Goal: Task Accomplishment & Management: Complete application form

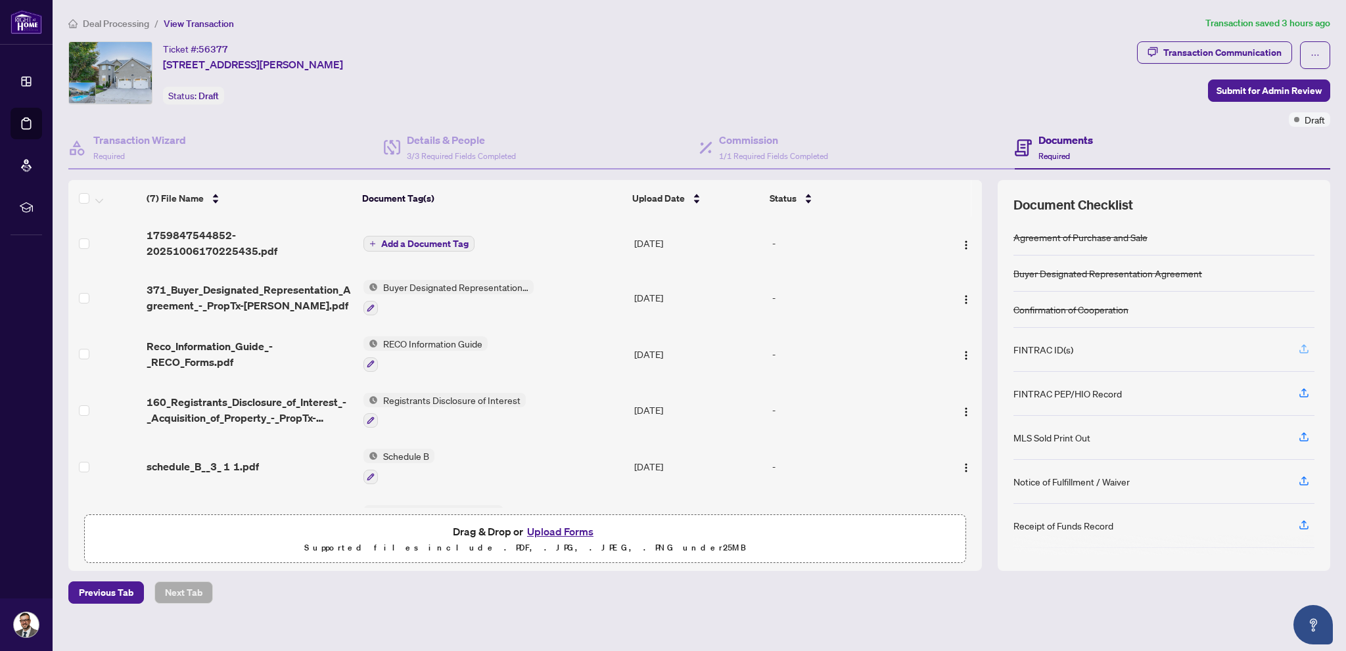
click at [1296, 350] on button "button" at bounding box center [1303, 349] width 21 height 22
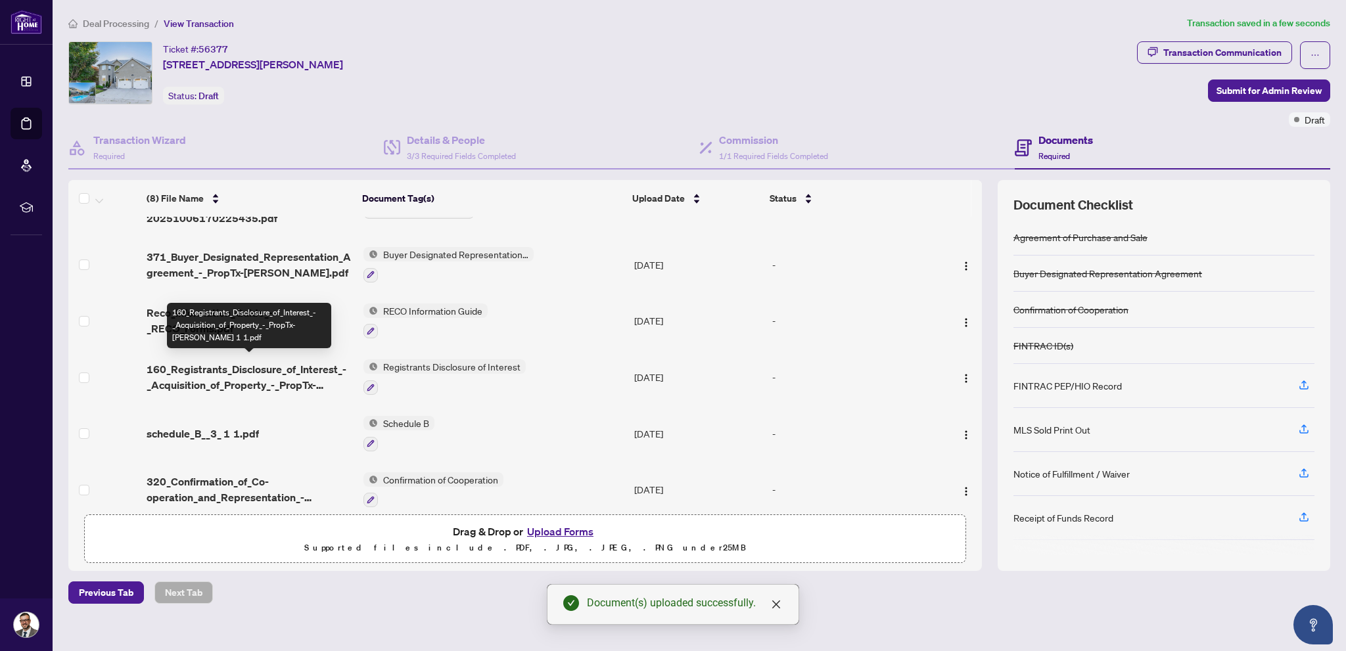
scroll to position [22, 0]
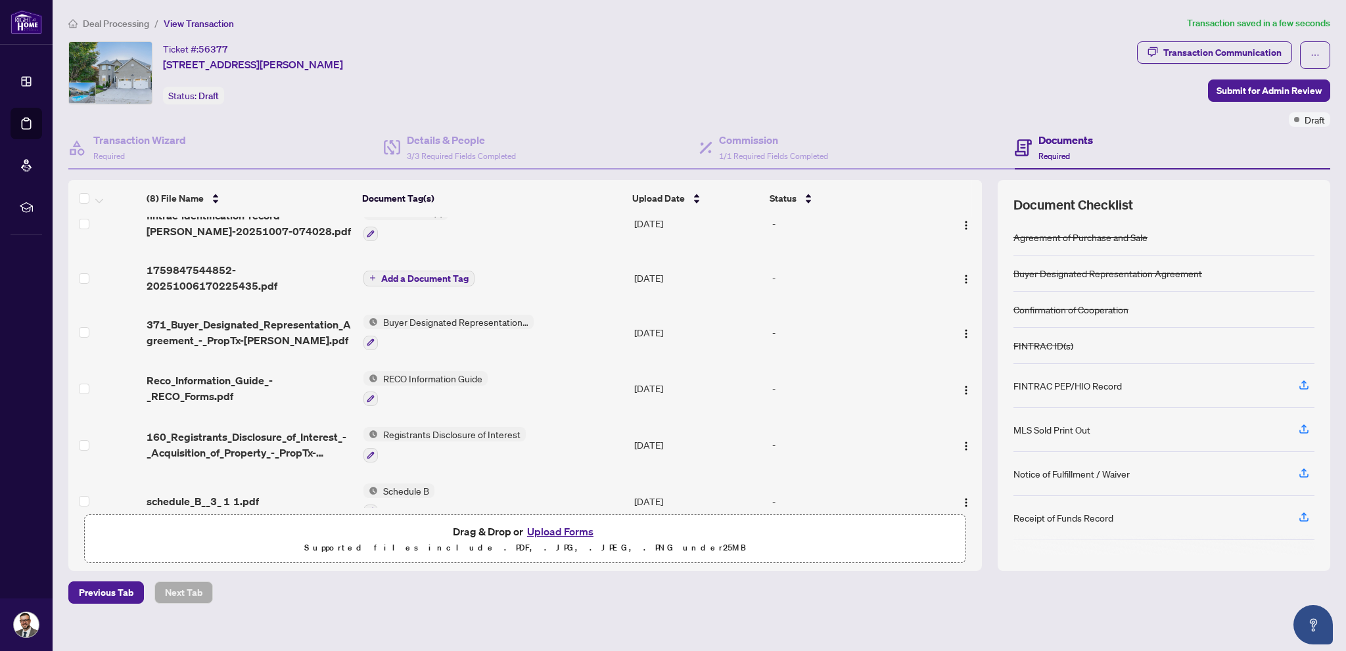
click at [565, 530] on button "Upload Forms" at bounding box center [560, 531] width 74 height 17
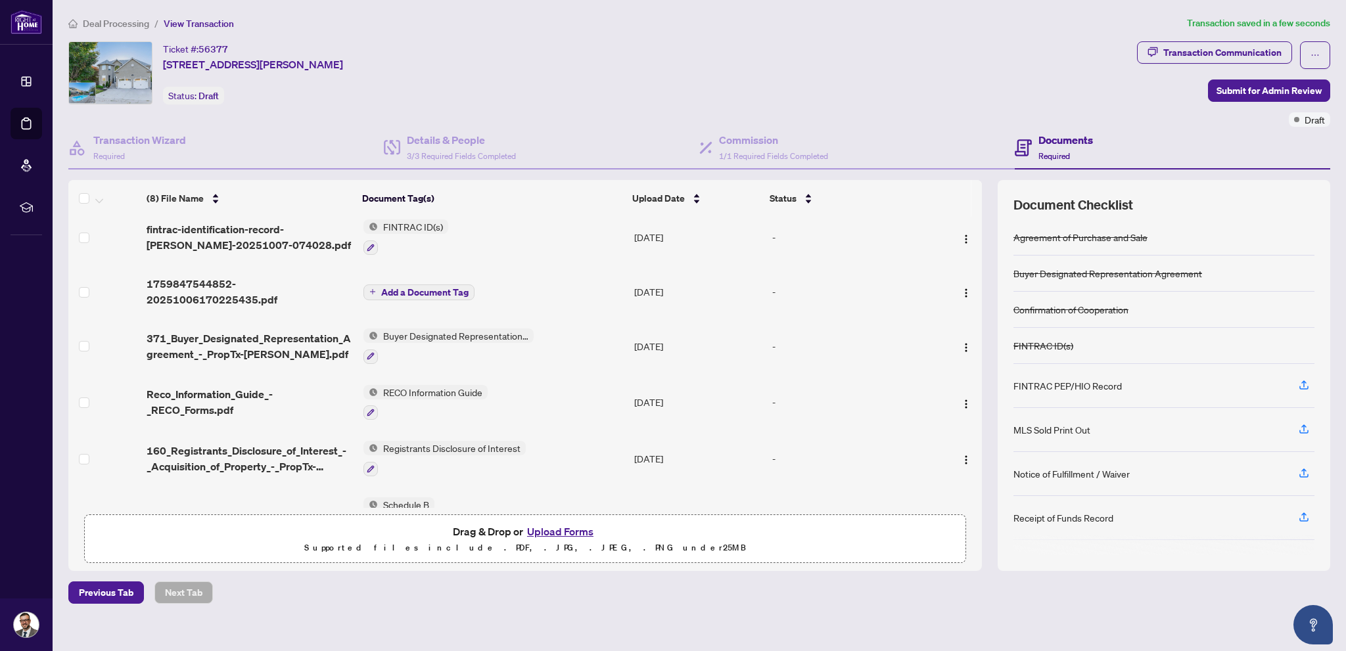
scroll to position [0, 0]
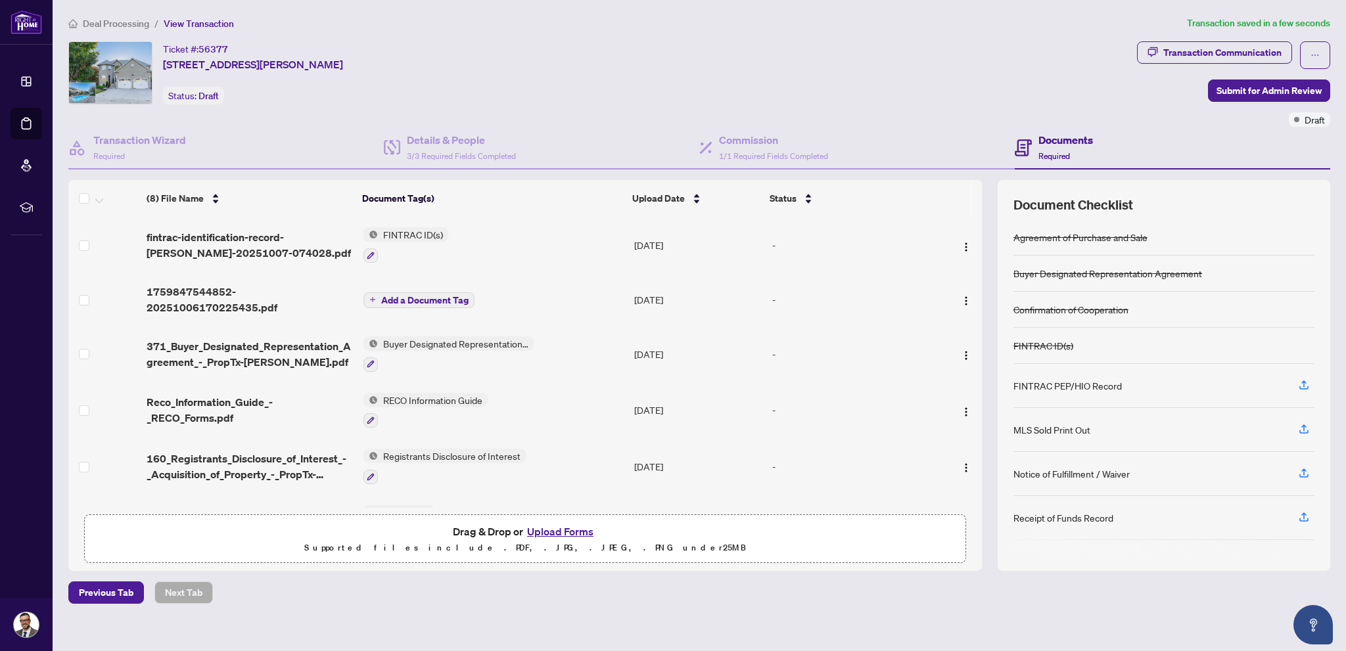
click at [542, 526] on button "Upload Forms" at bounding box center [560, 531] width 74 height 17
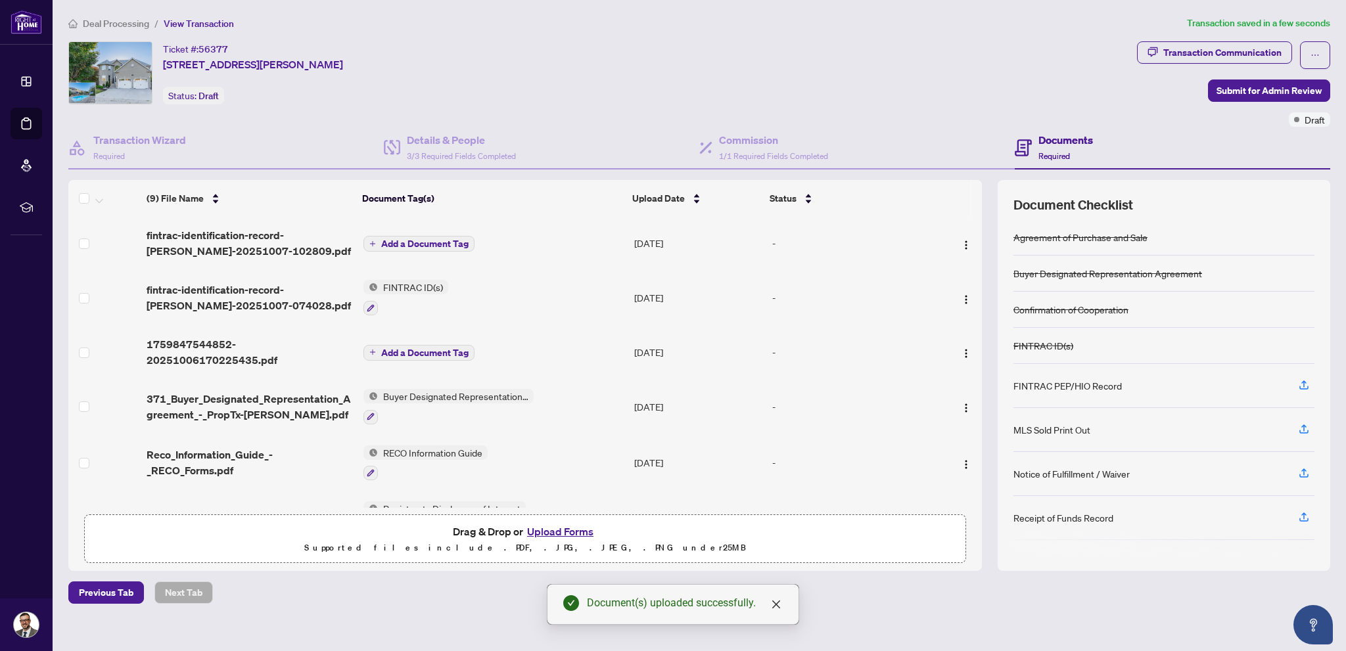
click at [432, 239] on span "Add a Document Tag" at bounding box center [424, 243] width 87 height 9
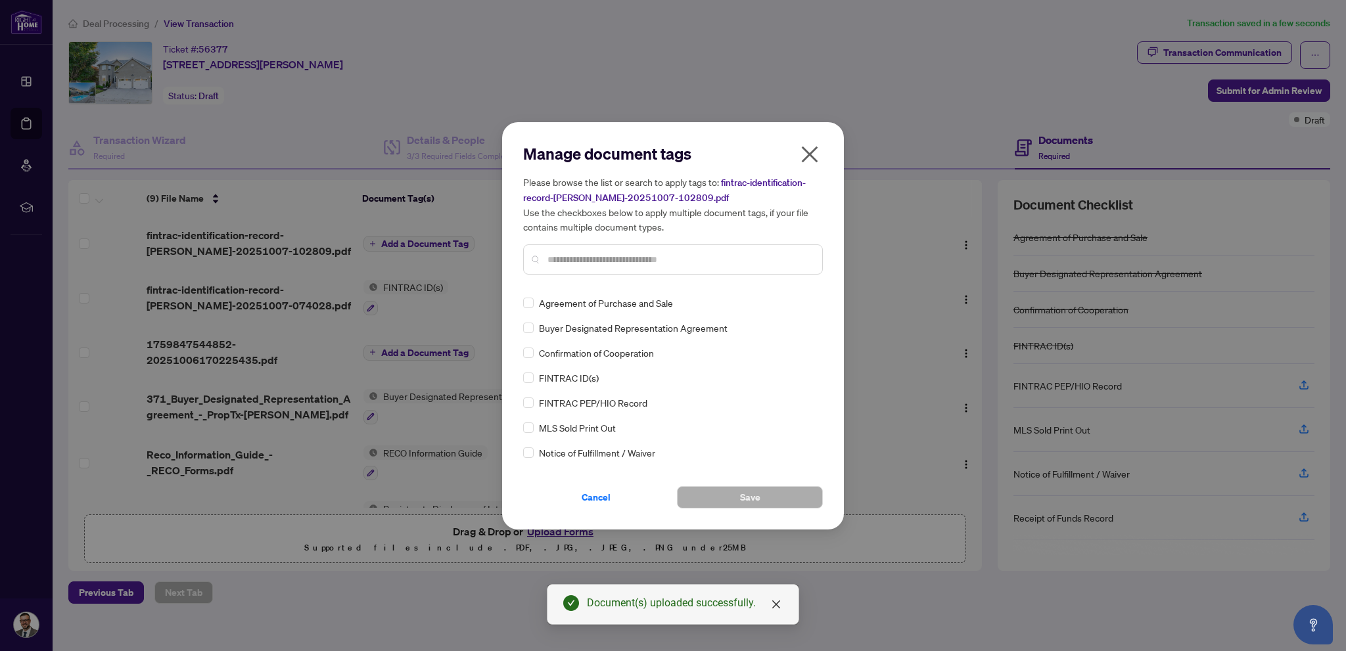
click at [612, 242] on div "Please browse the list or search to apply tags to: fintrac-identification-recor…" at bounding box center [673, 225] width 300 height 100
click at [606, 246] on div at bounding box center [673, 259] width 300 height 30
click at [588, 254] on input "text" at bounding box center [679, 259] width 264 height 14
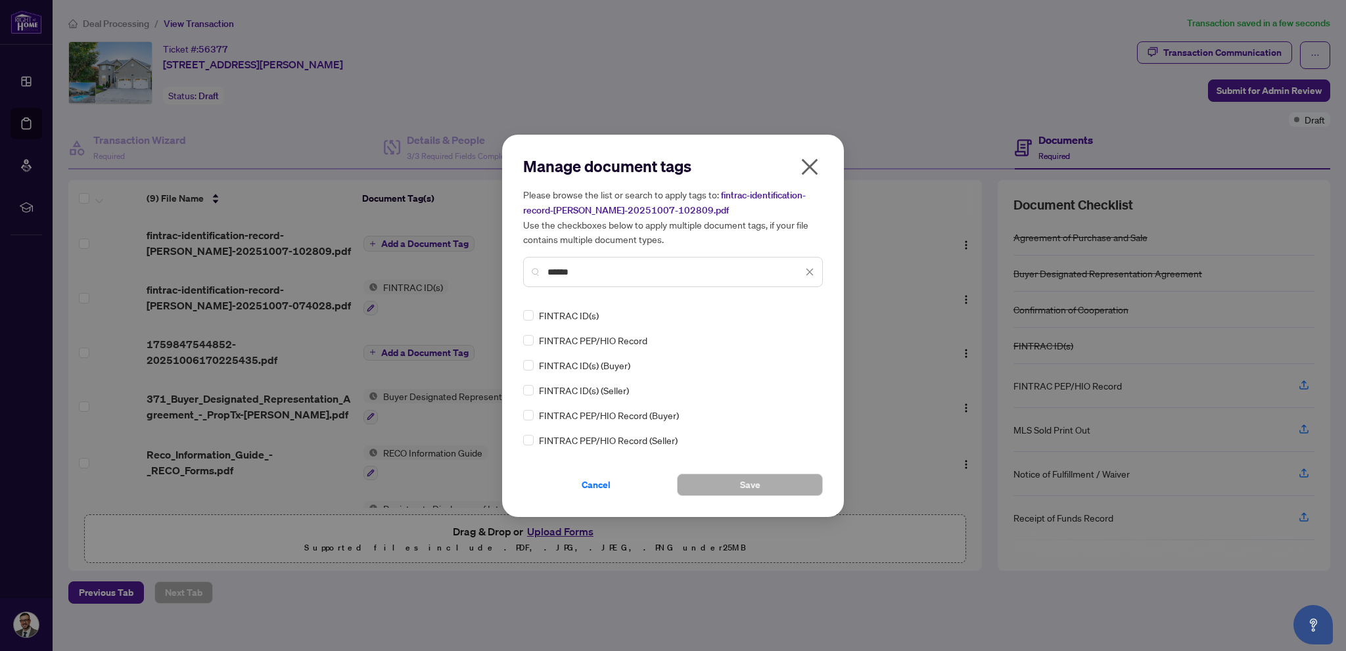
type input "******"
click at [794, 480] on button "Save" at bounding box center [750, 485] width 146 height 22
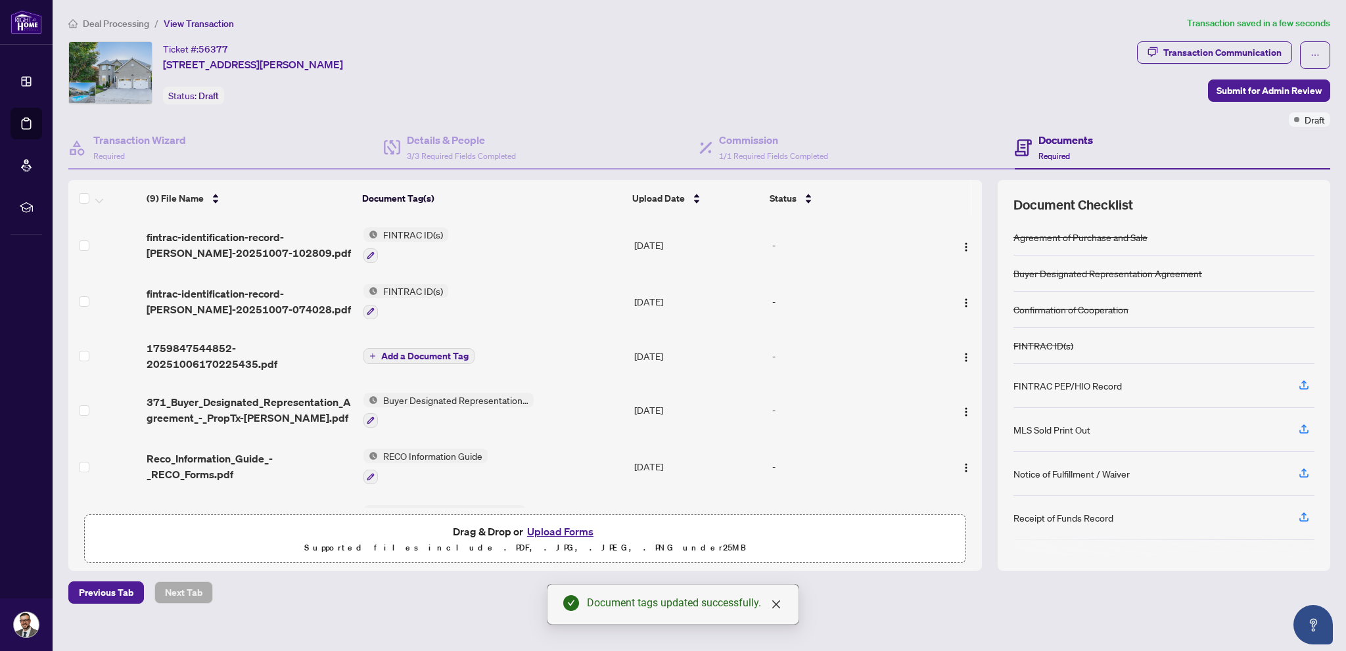
click at [395, 352] on span "Add a Document Tag" at bounding box center [424, 356] width 87 height 9
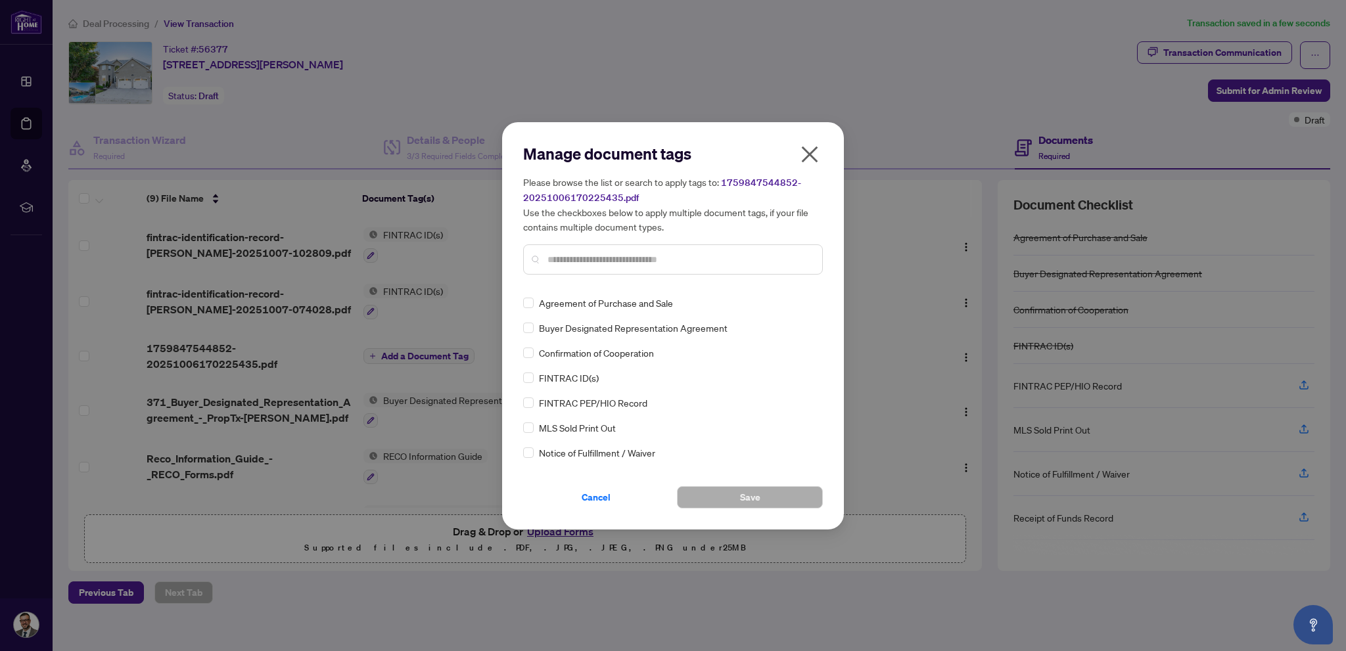
click at [645, 256] on input "text" at bounding box center [679, 259] width 264 height 14
type input "****"
click at [588, 378] on span "Deposit Receipt" at bounding box center [572, 378] width 66 height 14
click at [744, 496] on span "Save" at bounding box center [750, 497] width 20 height 21
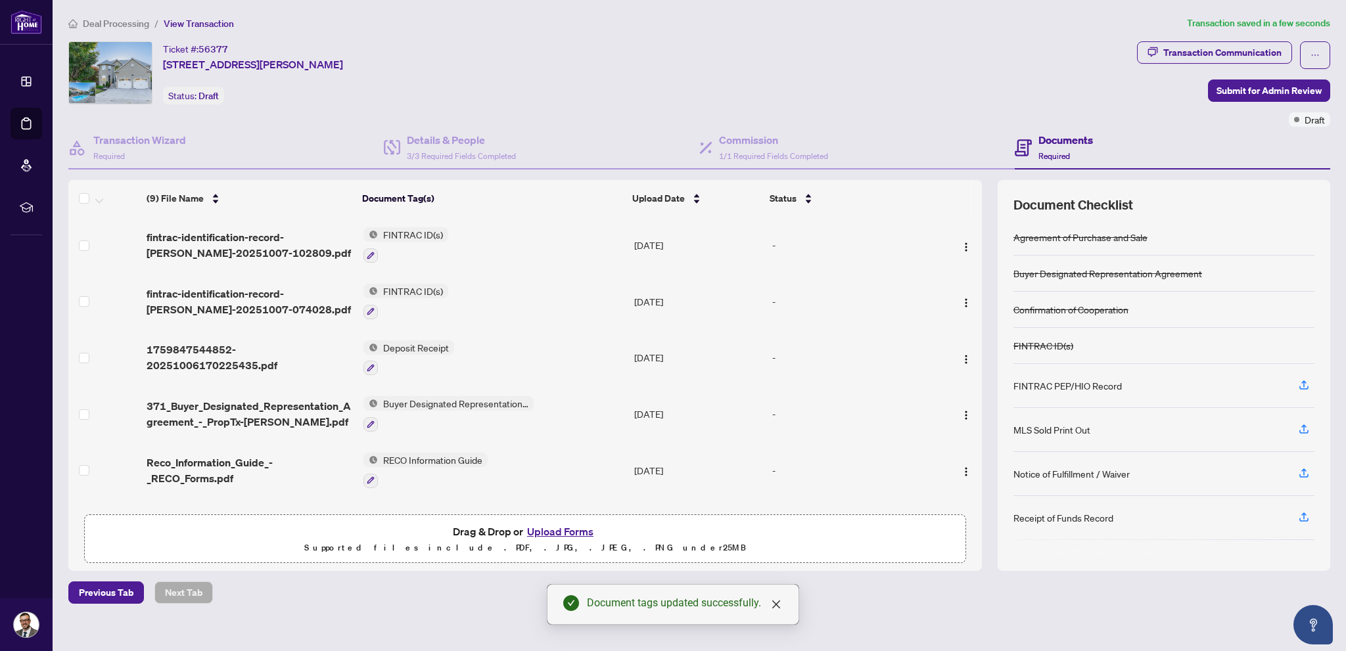
scroll to position [60, 0]
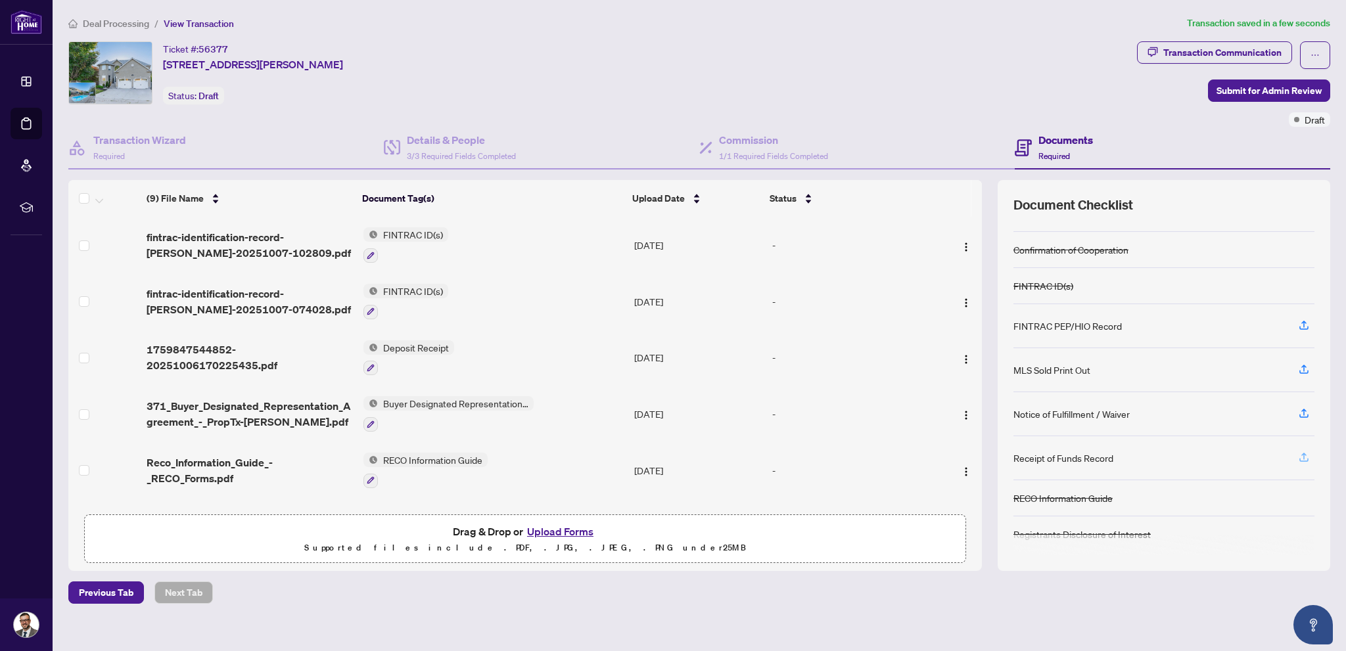
click at [1301, 461] on span "button" at bounding box center [1304, 457] width 12 height 21
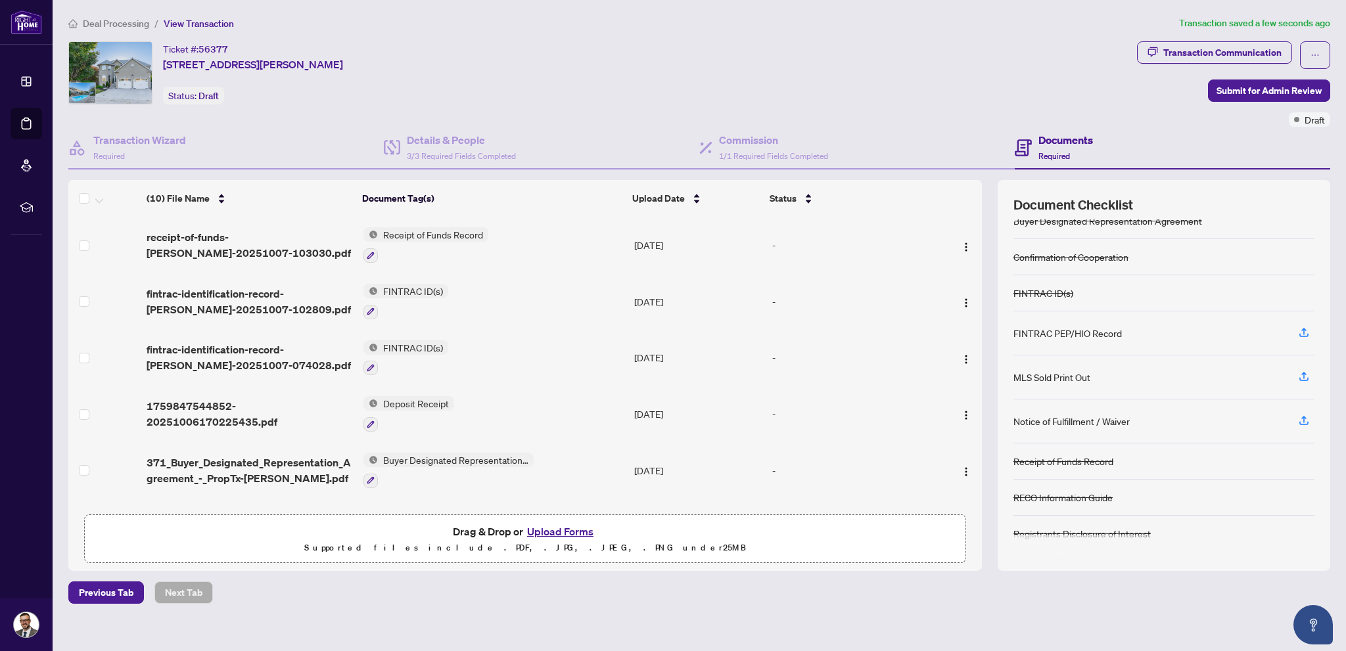
scroll to position [0, 0]
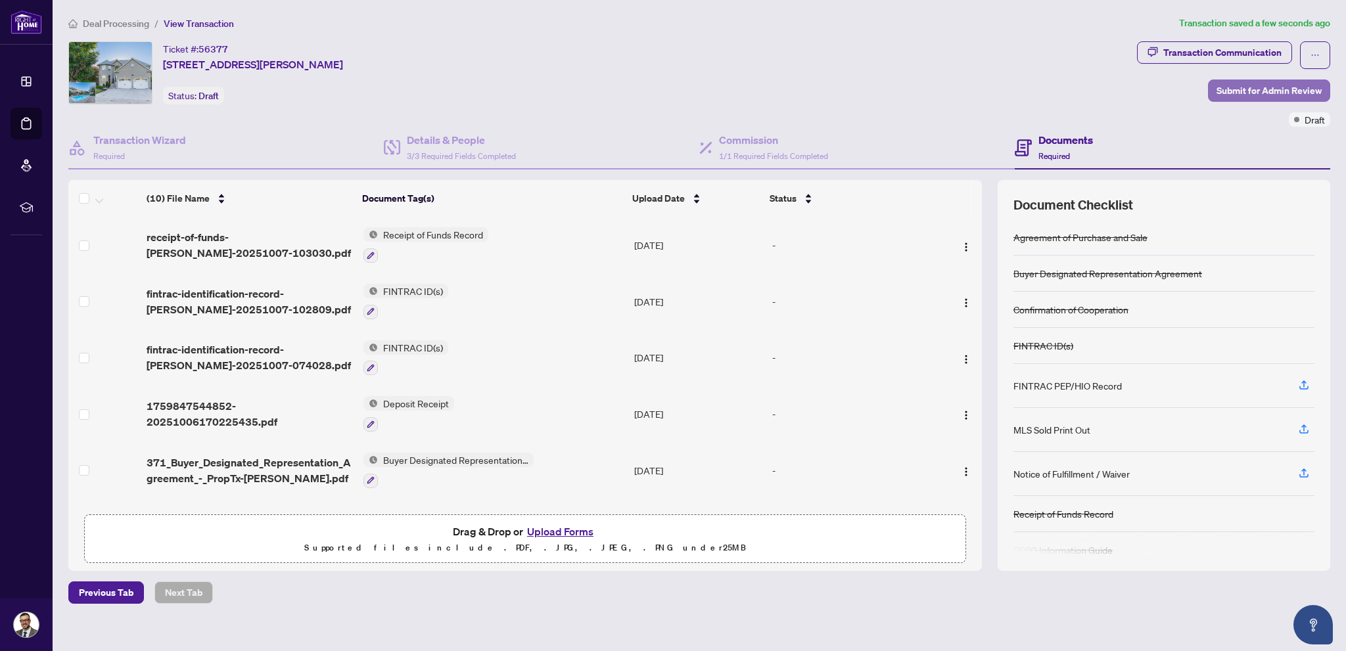
click at [1265, 89] on span "Submit for Admin Review" at bounding box center [1268, 90] width 105 height 21
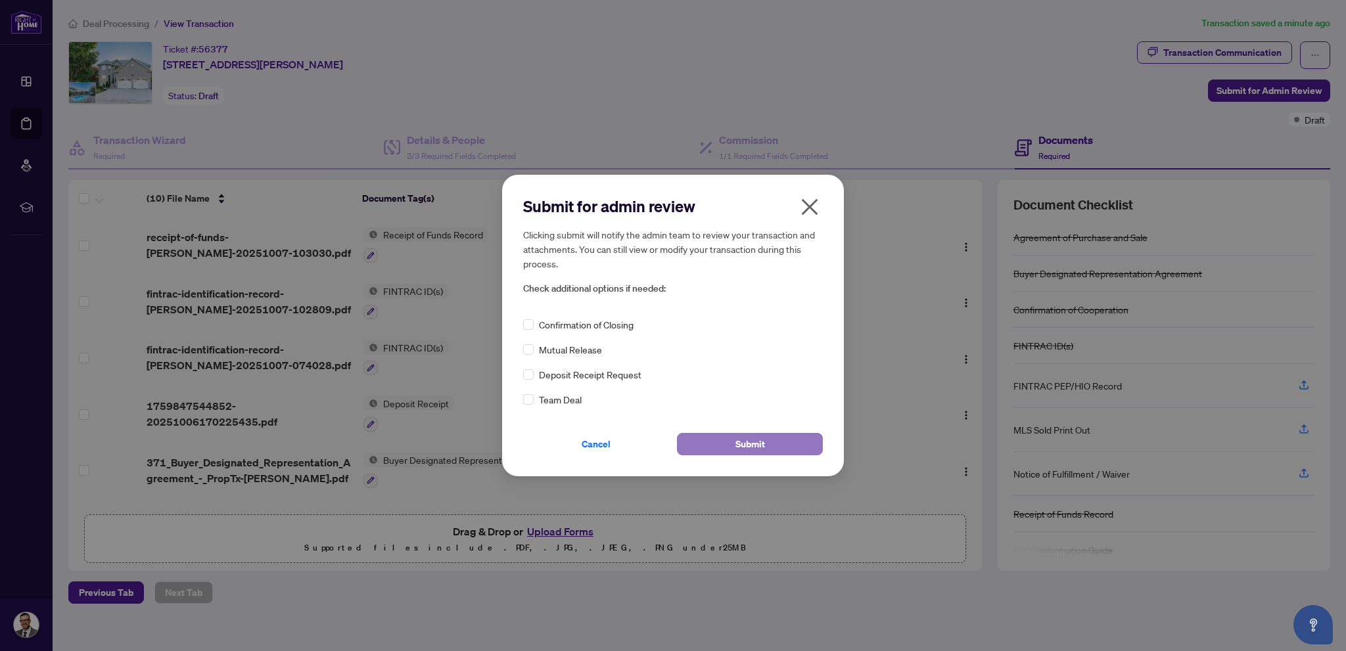
click at [758, 443] on span "Submit" at bounding box center [750, 444] width 30 height 21
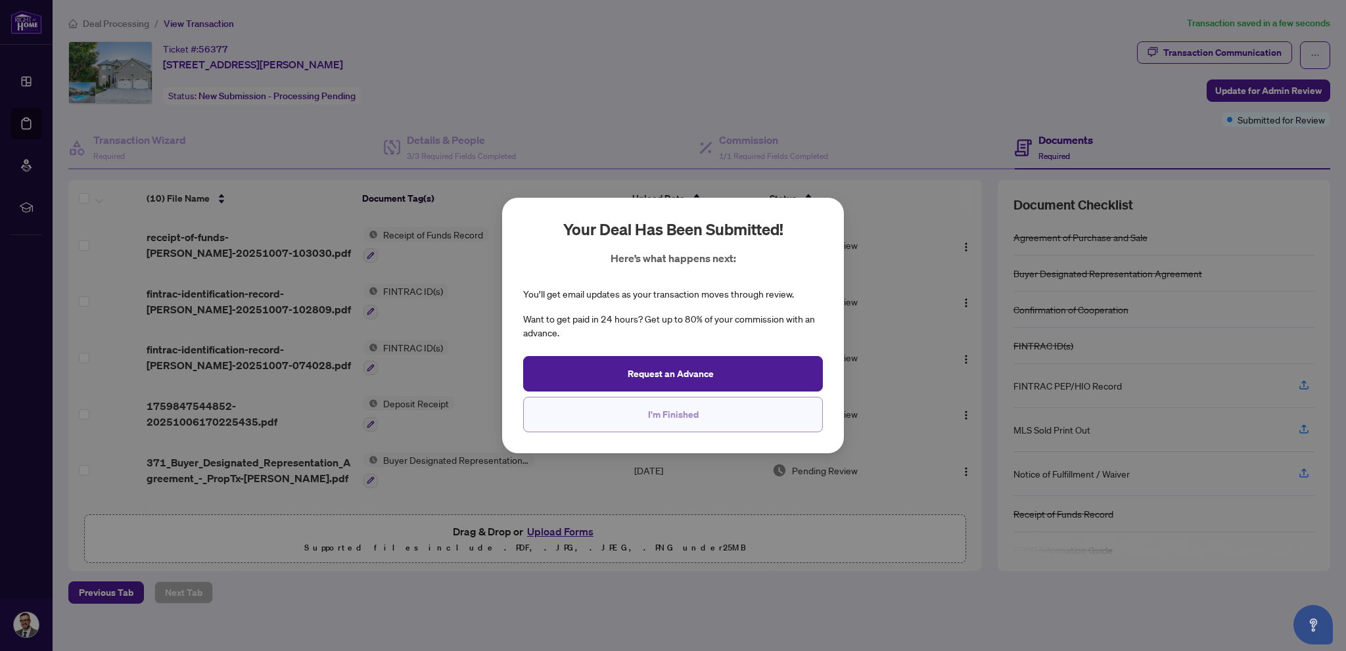
click at [649, 419] on span "I'm Finished" at bounding box center [673, 414] width 51 height 21
